Goal: Task Accomplishment & Management: Complete application form

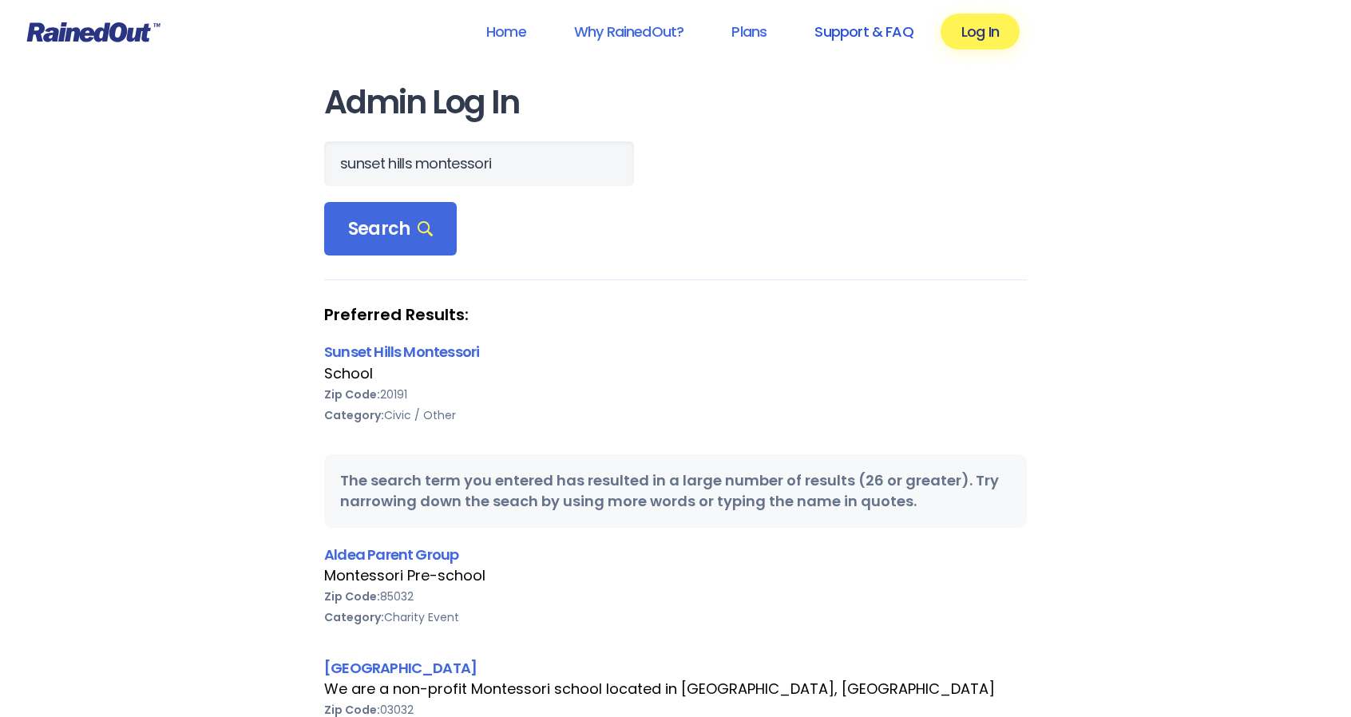
click at [866, 34] on link "Support & FAQ" at bounding box center [864, 32] width 140 height 36
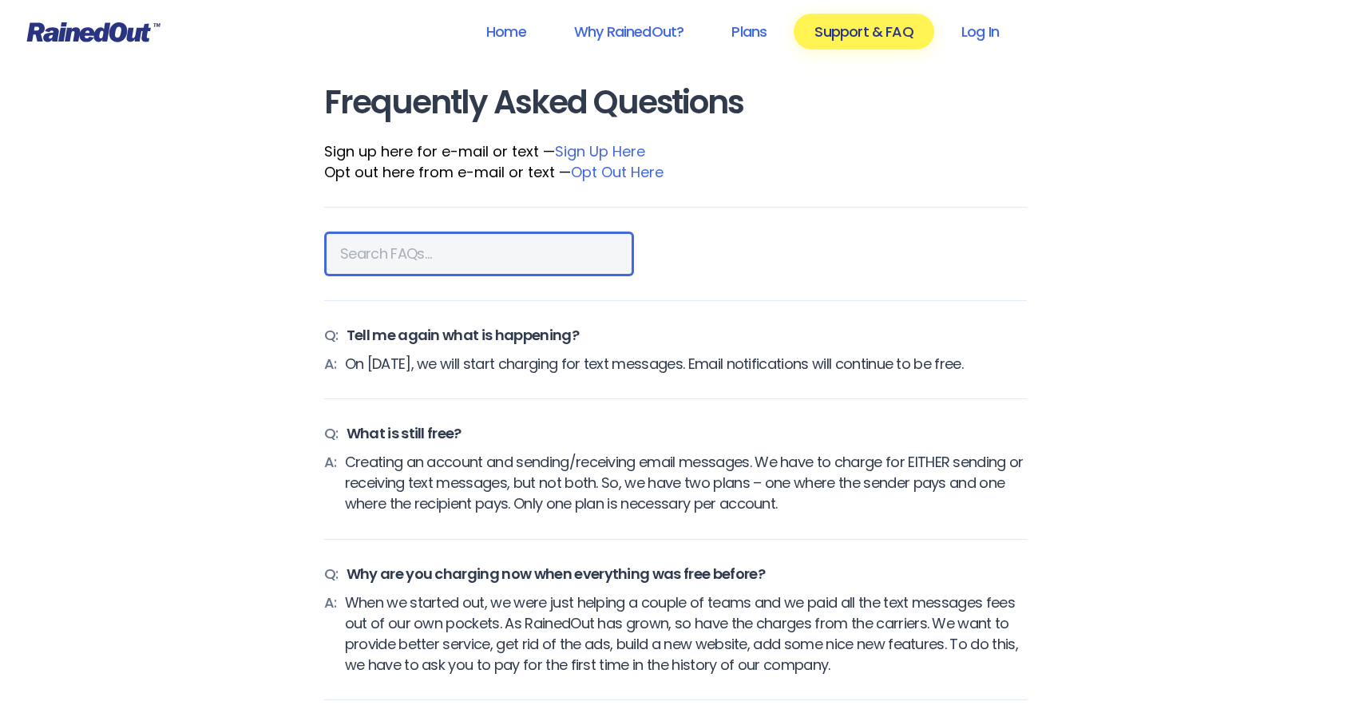
click at [405, 255] on input at bounding box center [479, 254] width 310 height 45
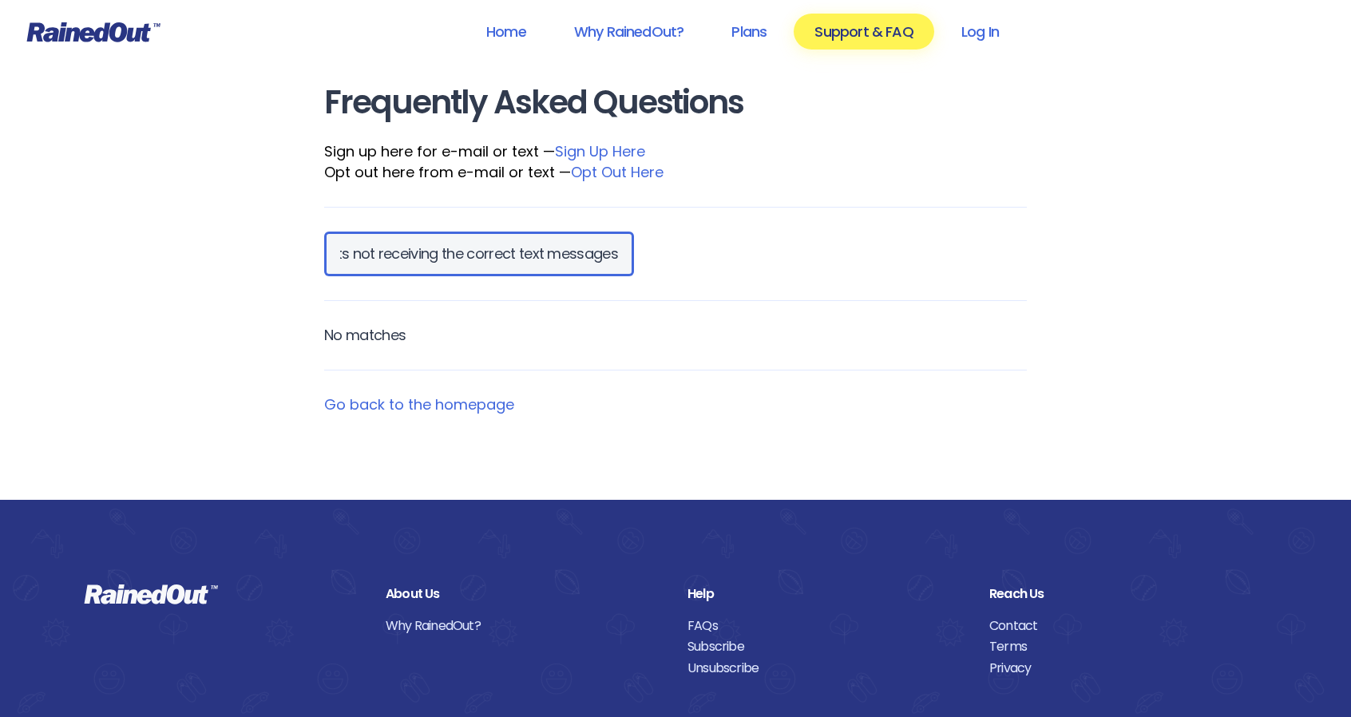
scroll to position [0, 142]
type input "parents not receiving the correct text messages"
click at [455, 406] on link "Go back to the homepage" at bounding box center [419, 405] width 190 height 20
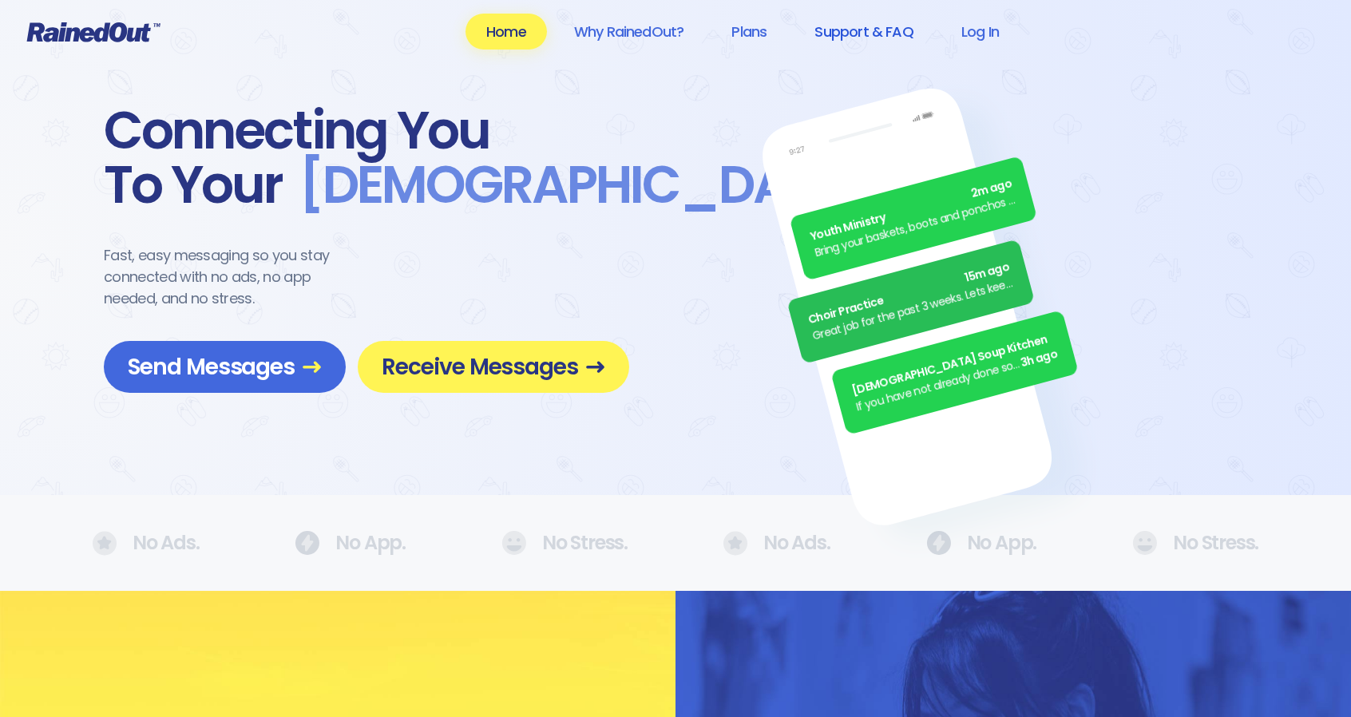
click at [885, 26] on link "Support & FAQ" at bounding box center [864, 32] width 140 height 36
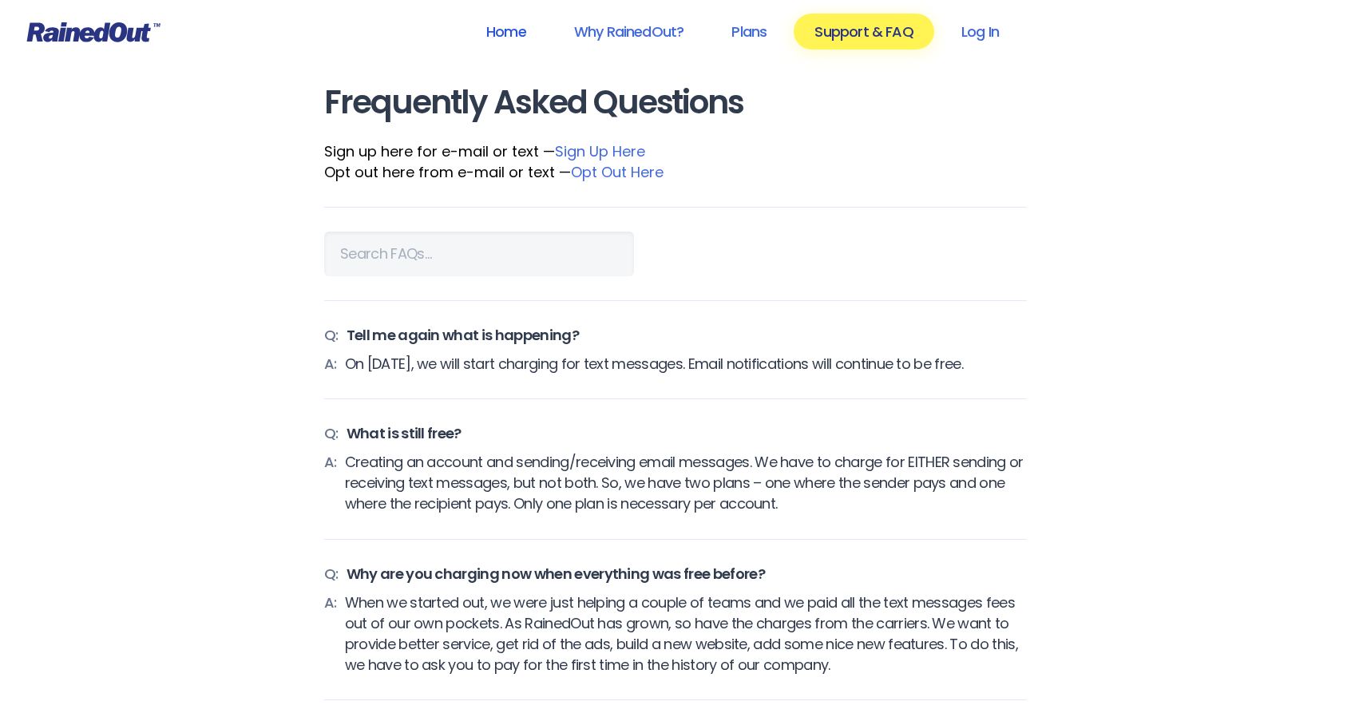
click at [499, 31] on link "Home" at bounding box center [506, 32] width 81 height 36
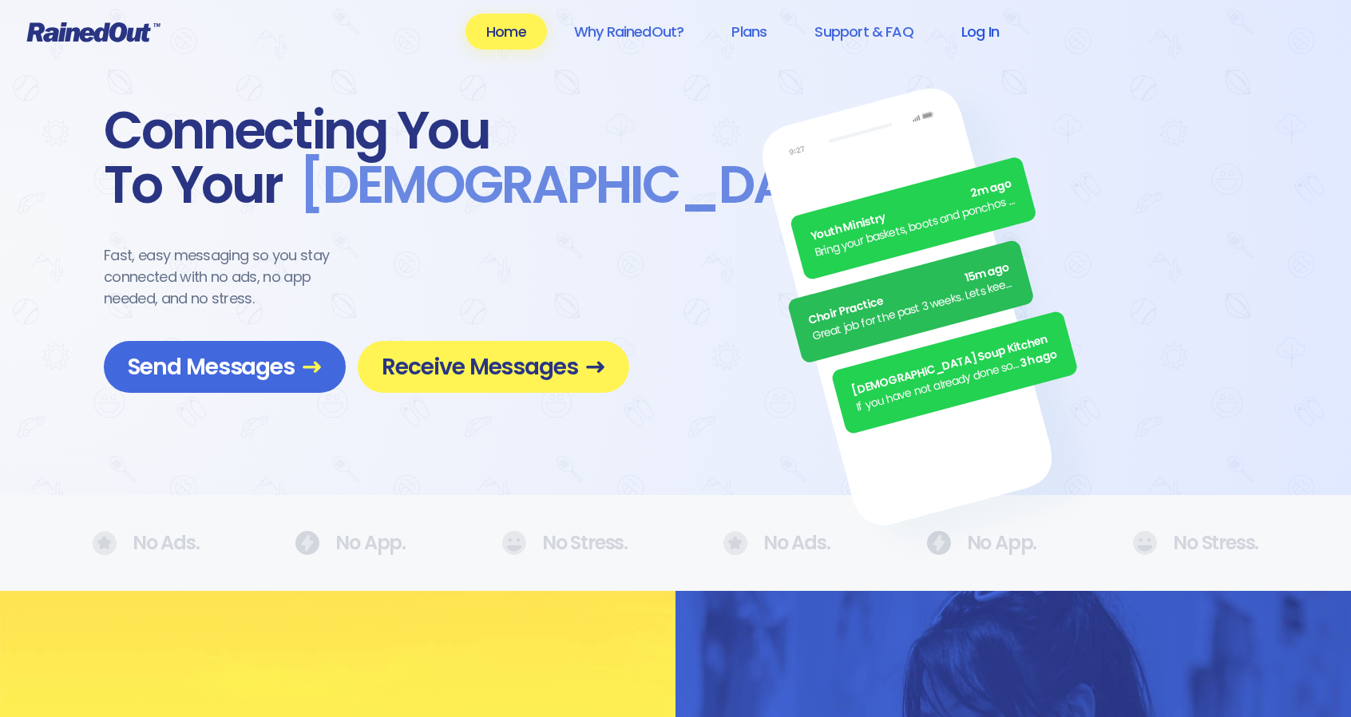
click at [968, 28] on link "Log In" at bounding box center [980, 32] width 79 height 36
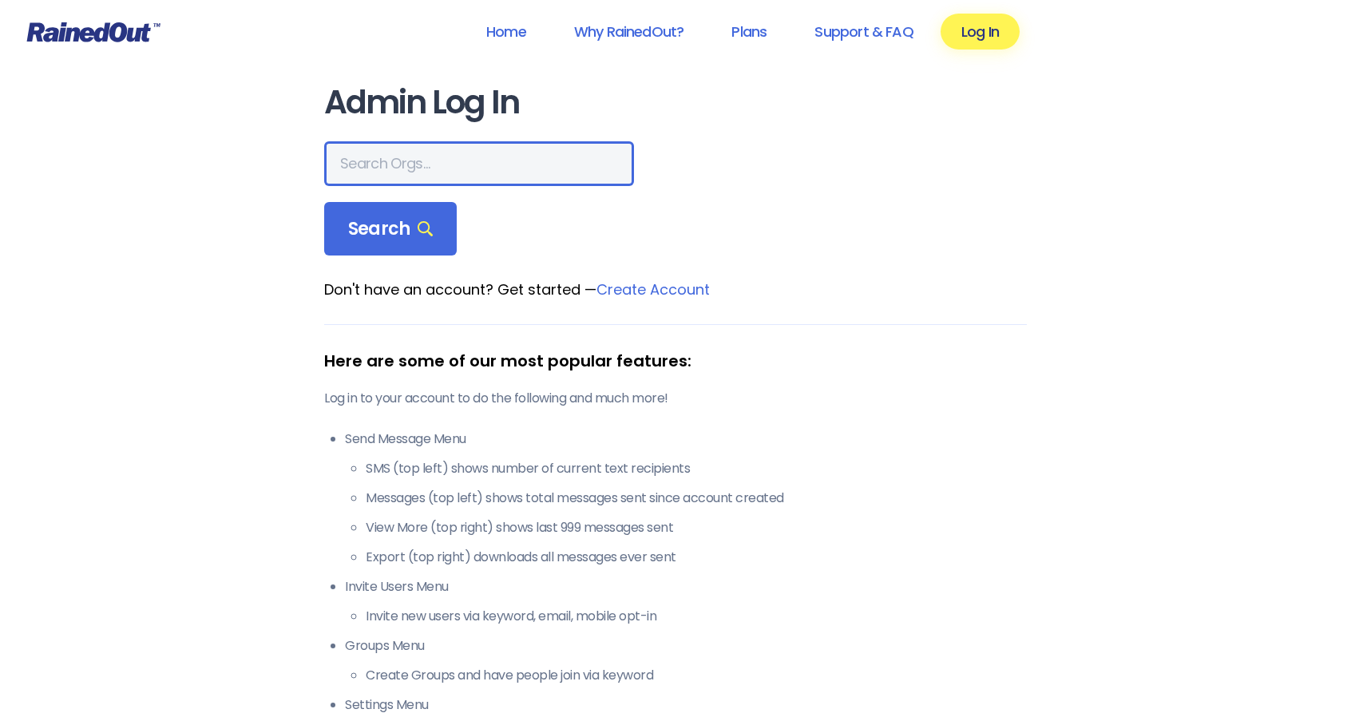
click at [498, 157] on input "text" at bounding box center [479, 163] width 310 height 45
type input "sunset hills montessori"
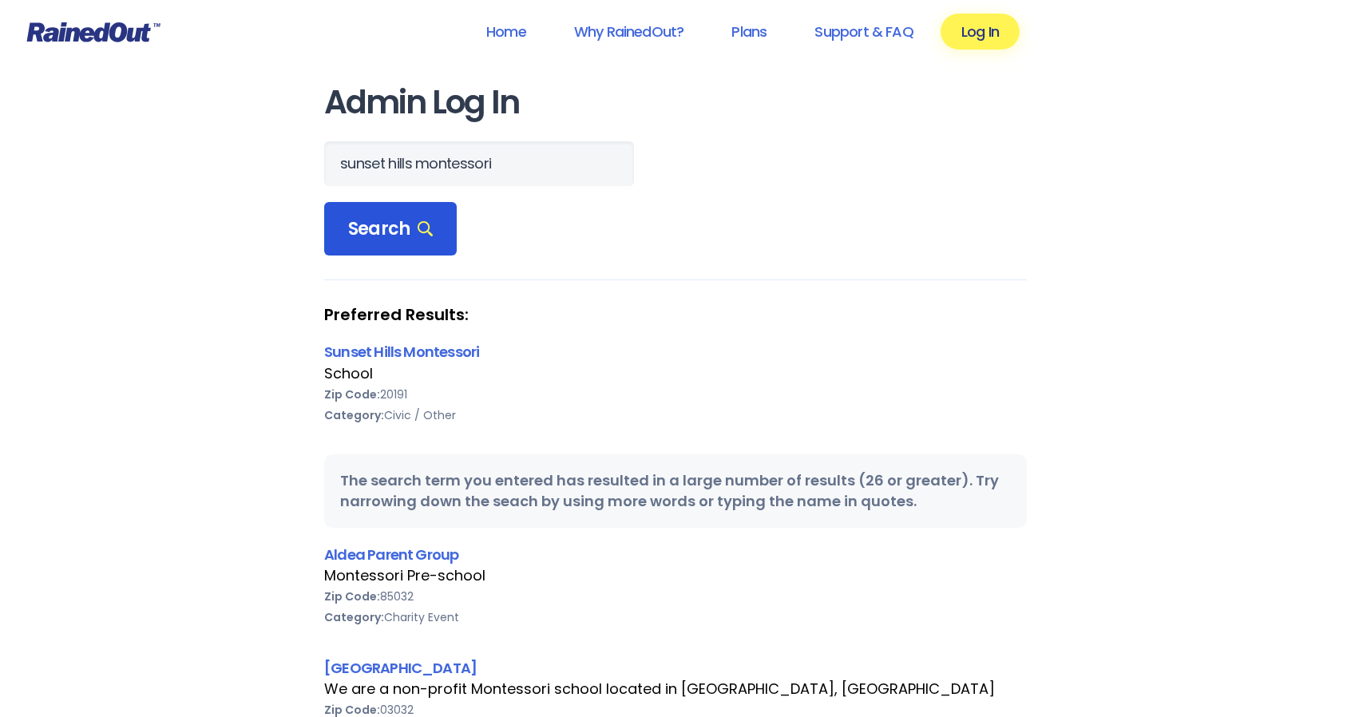
click at [389, 241] on div "Search" at bounding box center [390, 229] width 133 height 54
click at [403, 354] on link "Sunset Hills Montessori" at bounding box center [401, 352] width 155 height 20
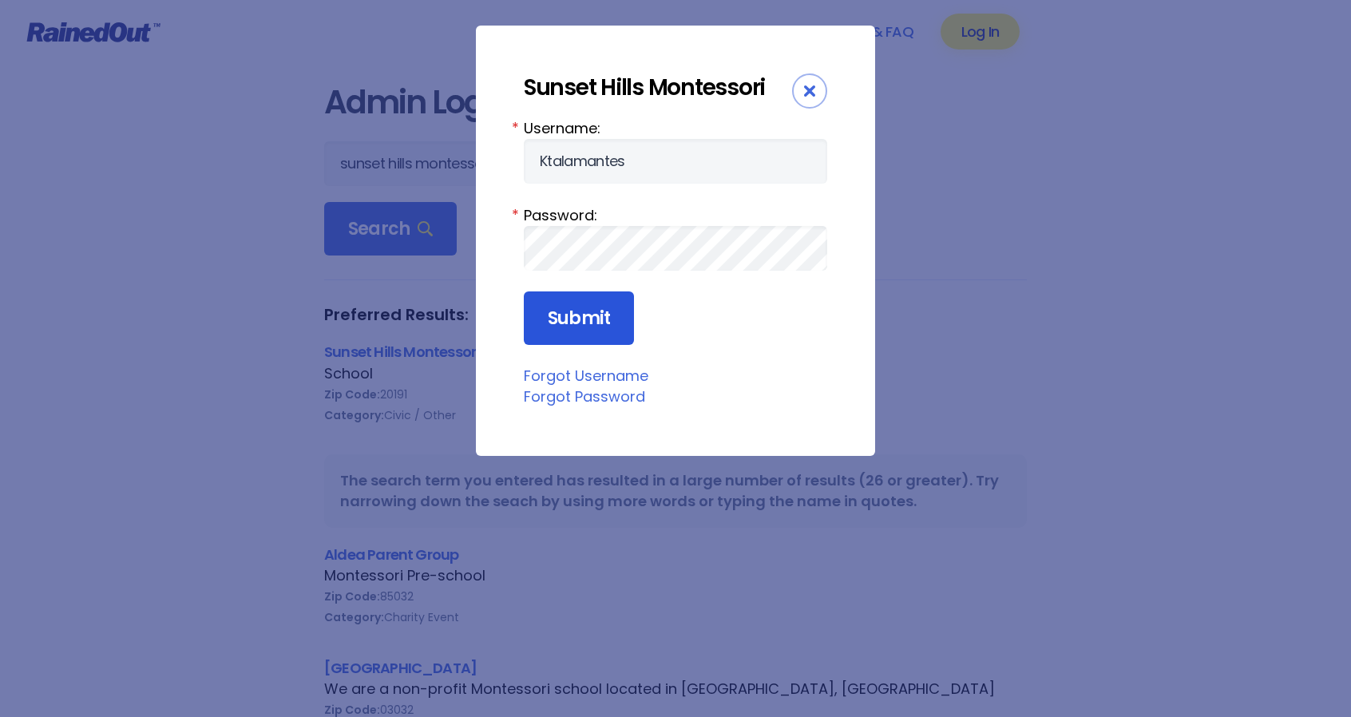
click at [605, 313] on input "Submit" at bounding box center [579, 318] width 110 height 54
